Goal: Navigation & Orientation: Find specific page/section

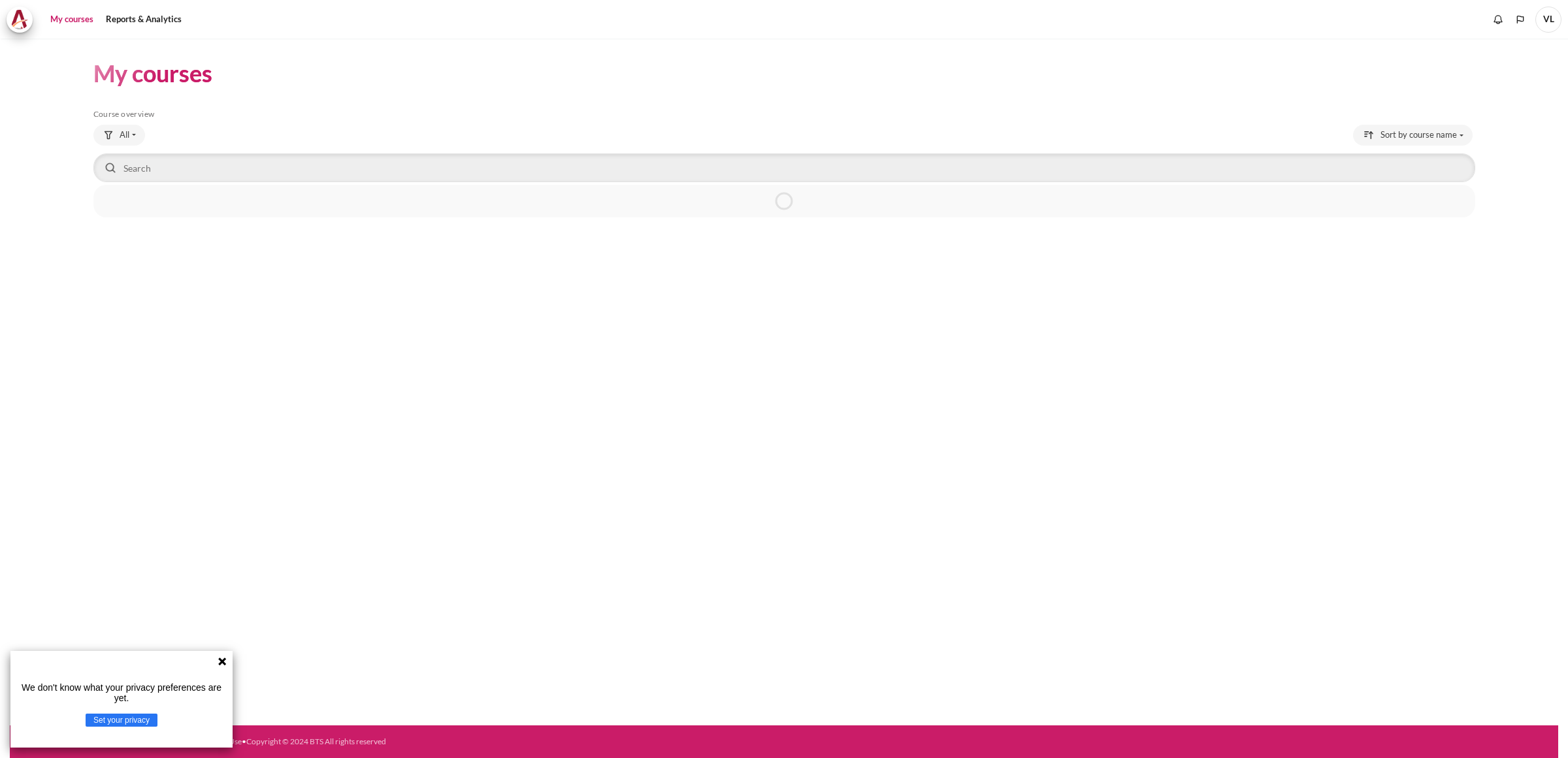
click at [220, 665] on icon at bounding box center [221, 661] width 8 height 8
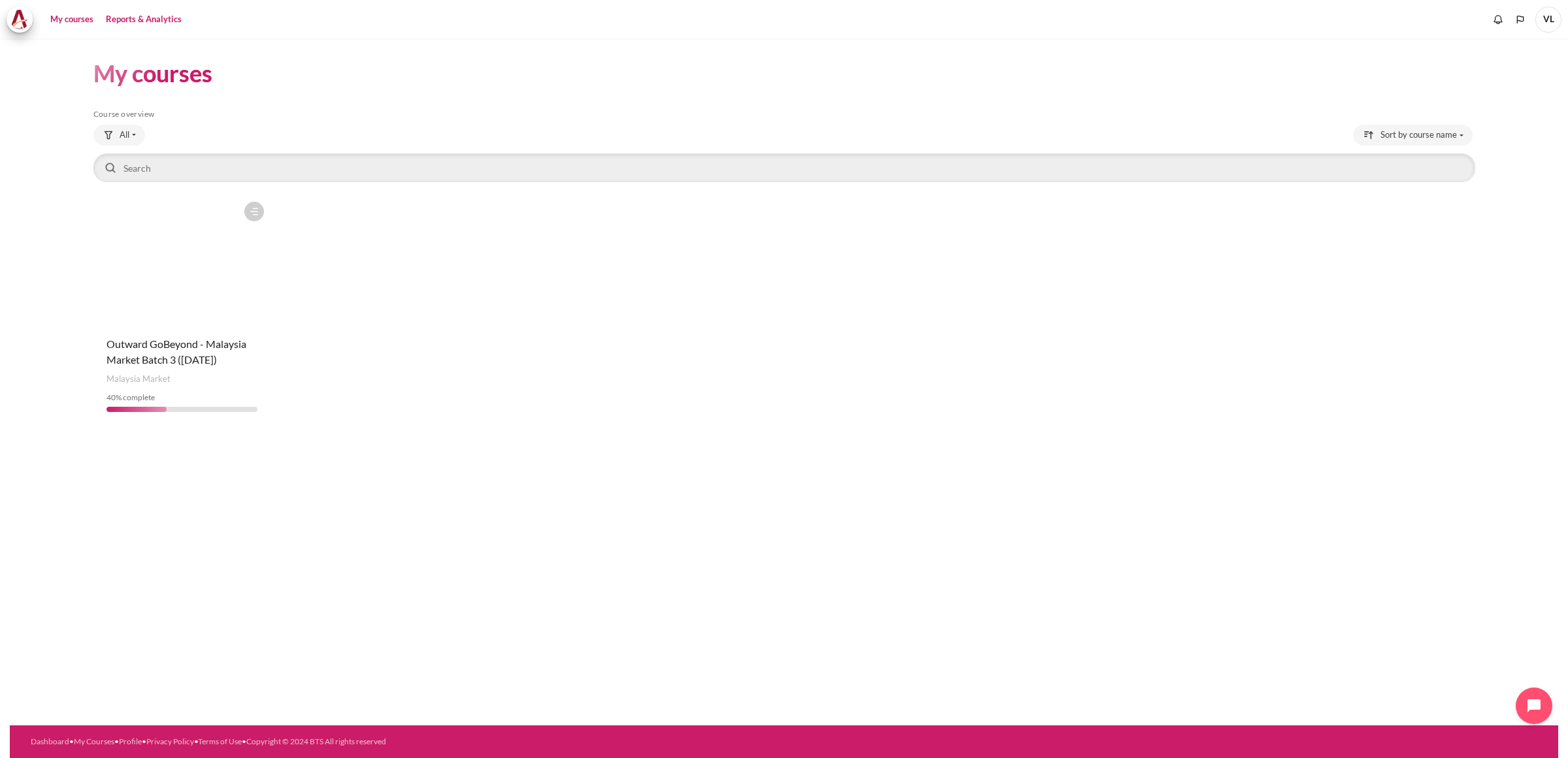
click at [159, 22] on link "Reports & Analytics" at bounding box center [144, 19] width 85 height 26
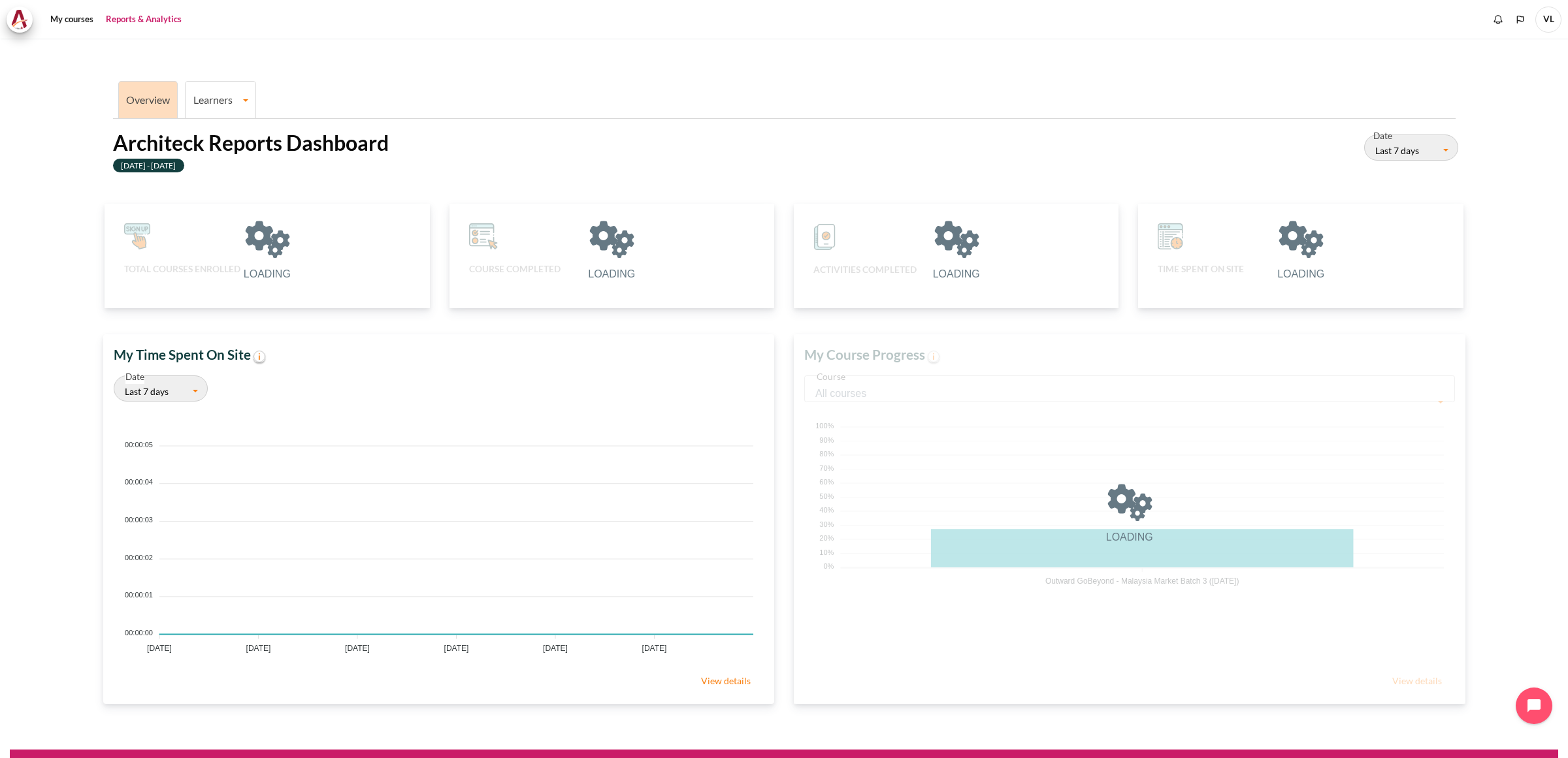
scroll to position [259, 654]
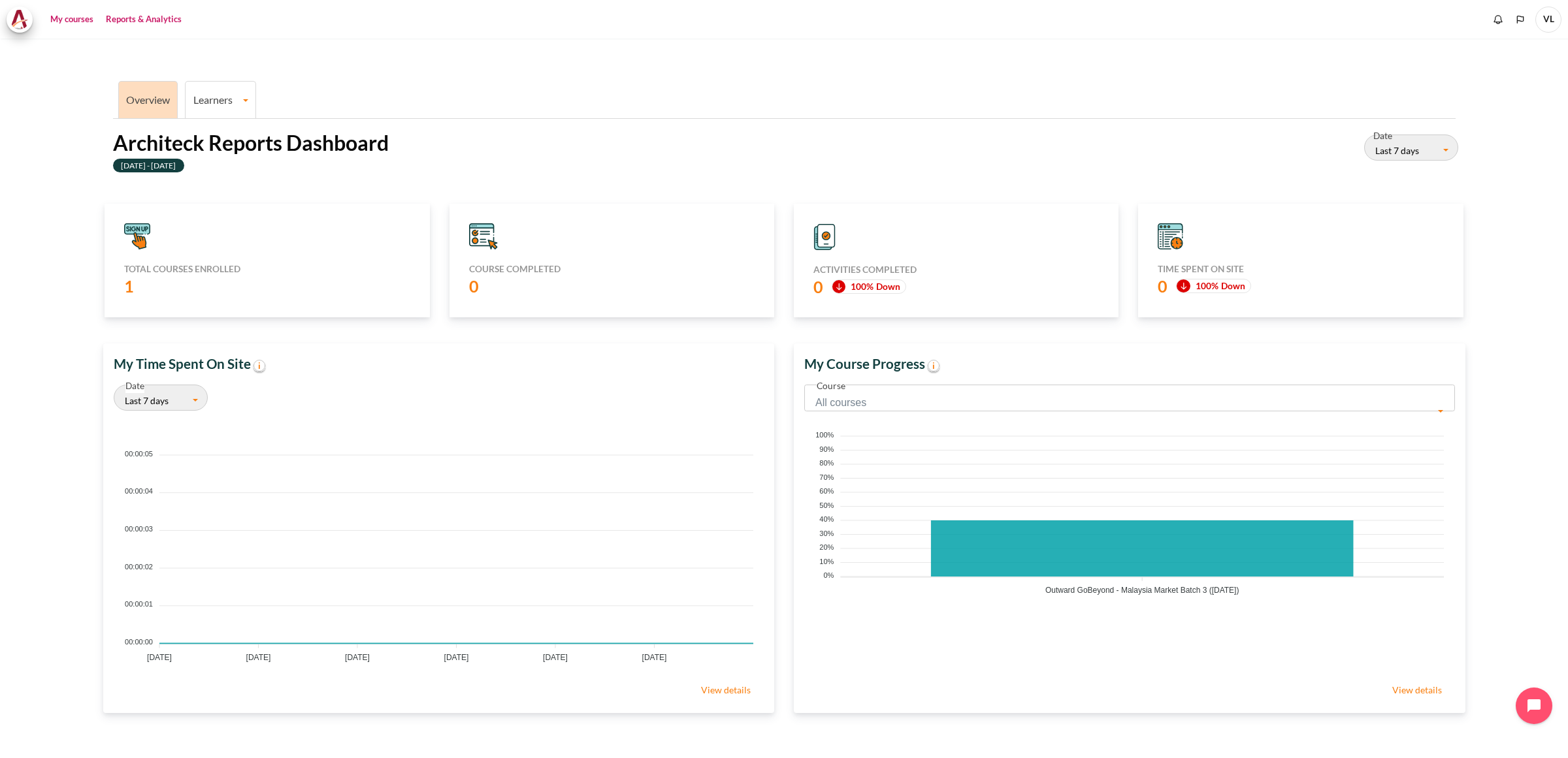
click at [63, 22] on link "My courses" at bounding box center [72, 19] width 52 height 26
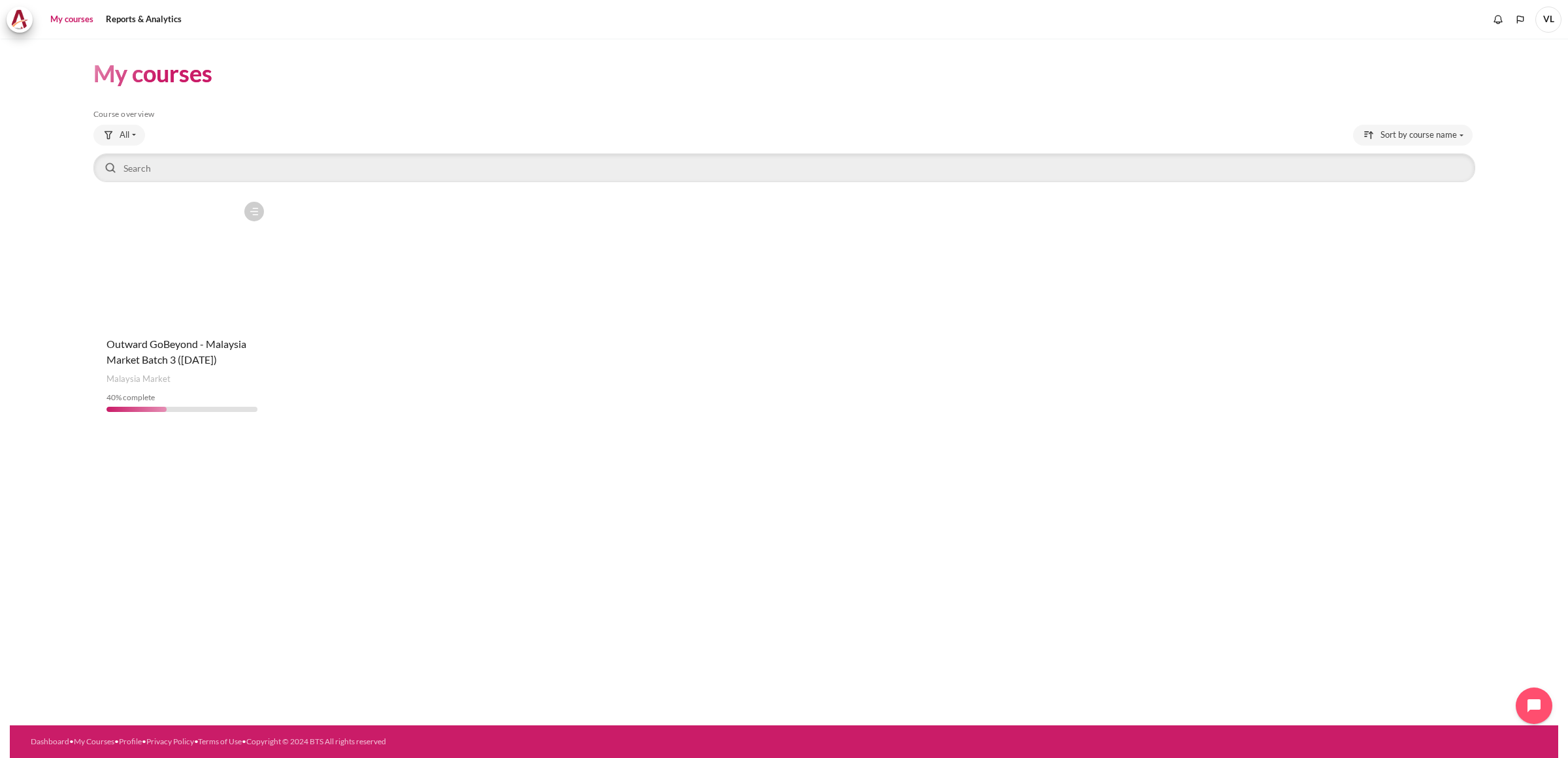
click at [216, 306] on figure "Content" at bounding box center [182, 260] width 177 height 131
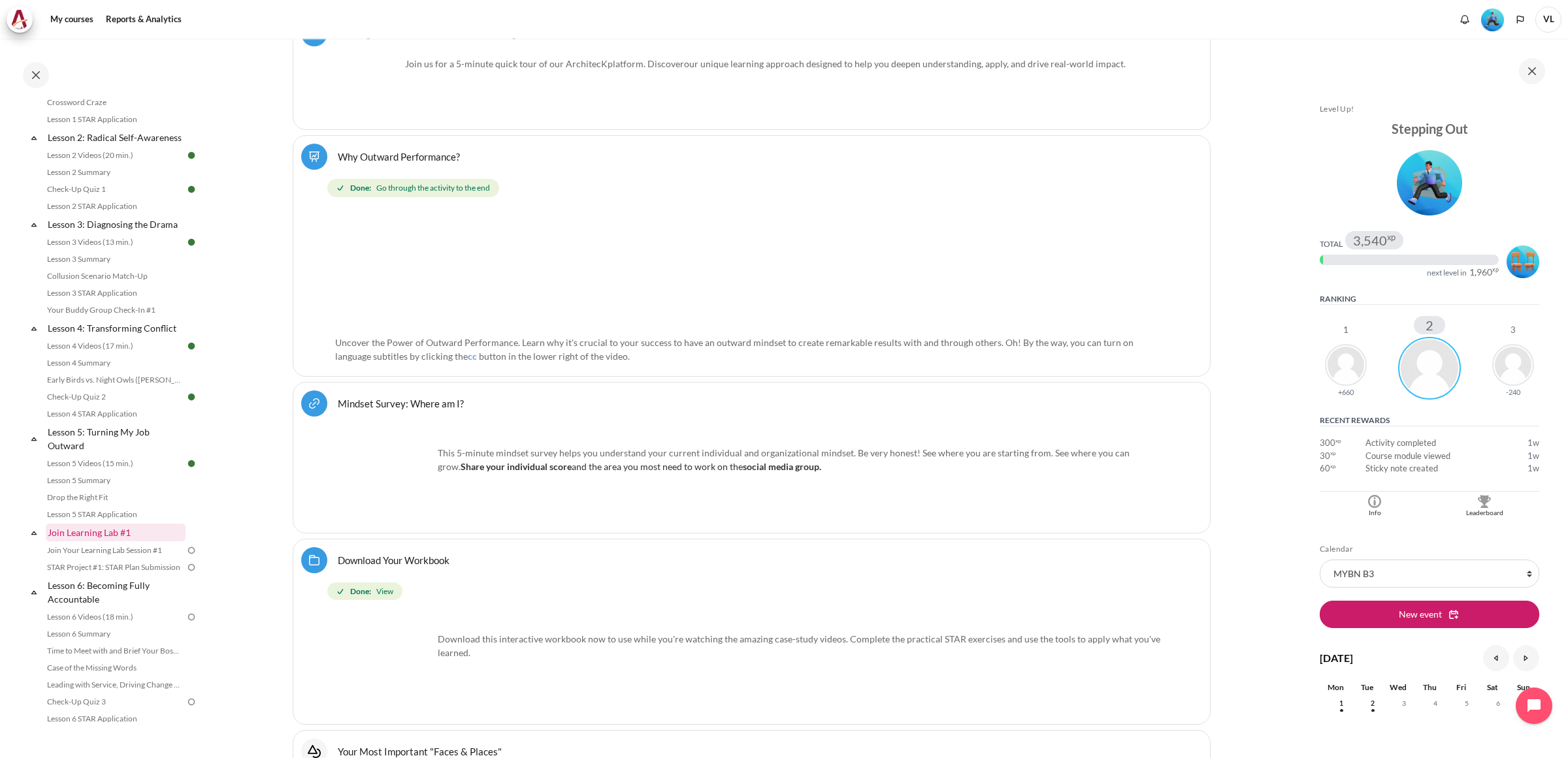
scroll to position [255, 0]
